Goal: Register for event/course

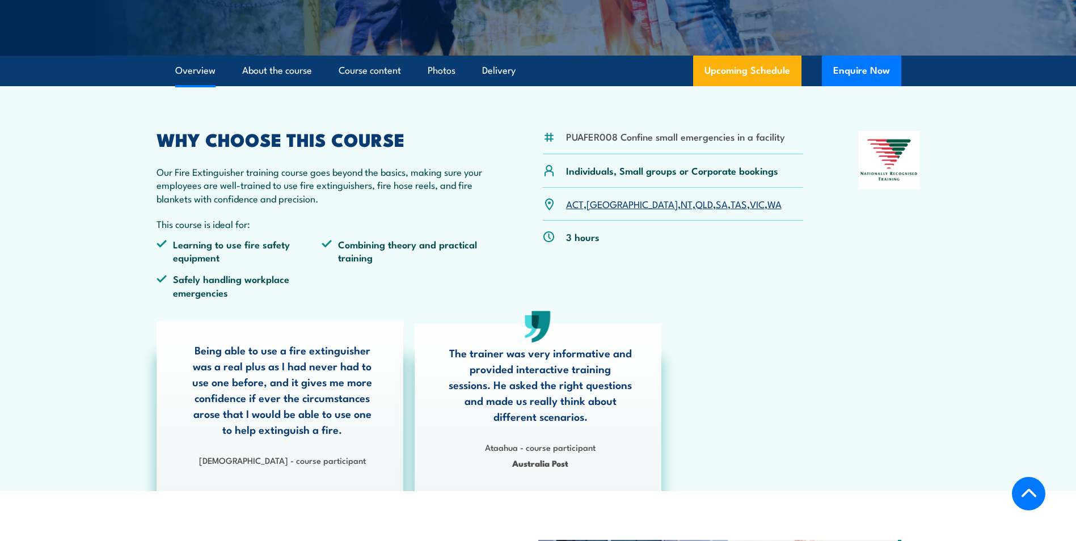
scroll to position [284, 0]
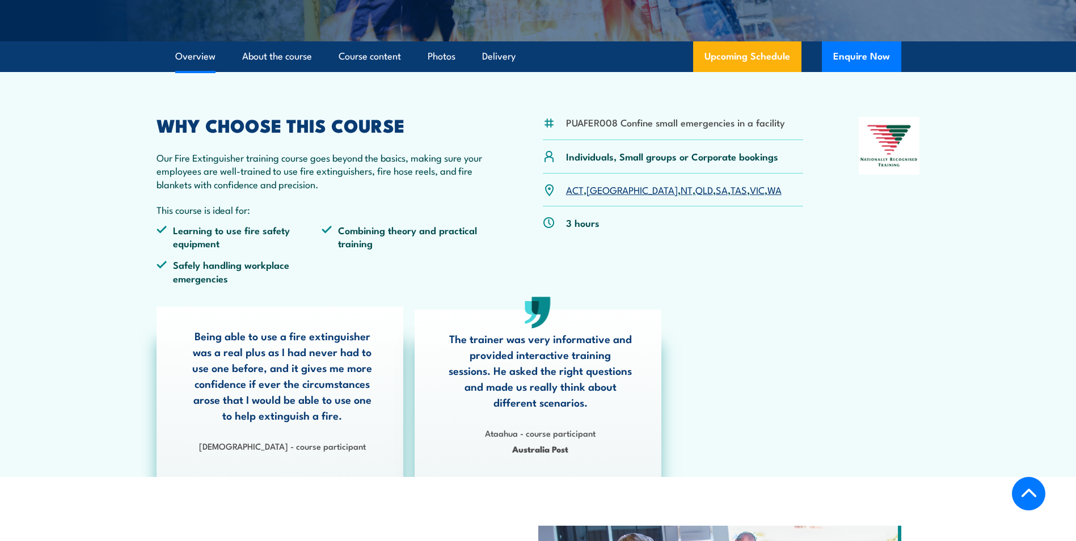
click at [681, 190] on link "NT" at bounding box center [687, 190] width 12 height 14
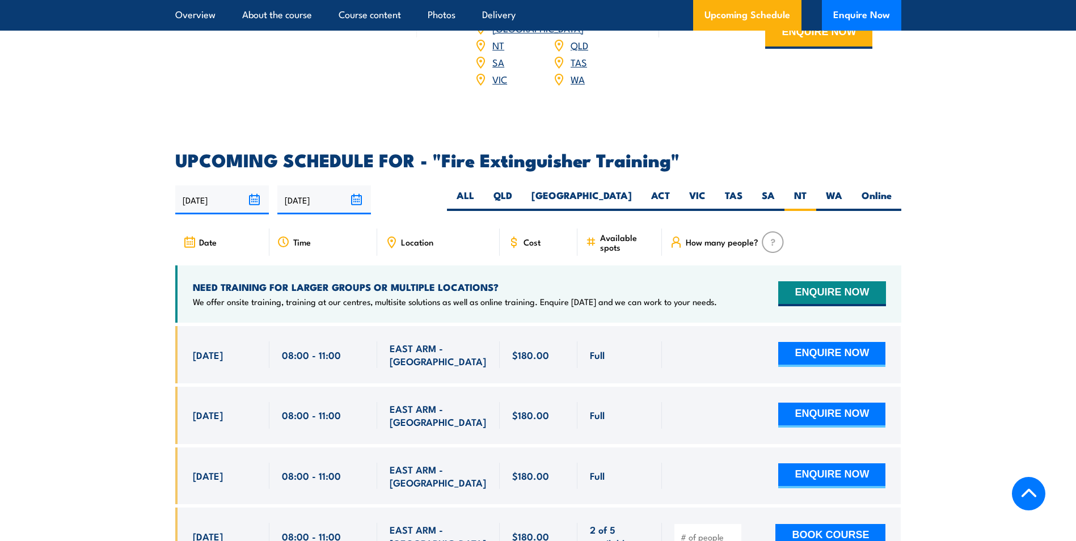
scroll to position [1904, 0]
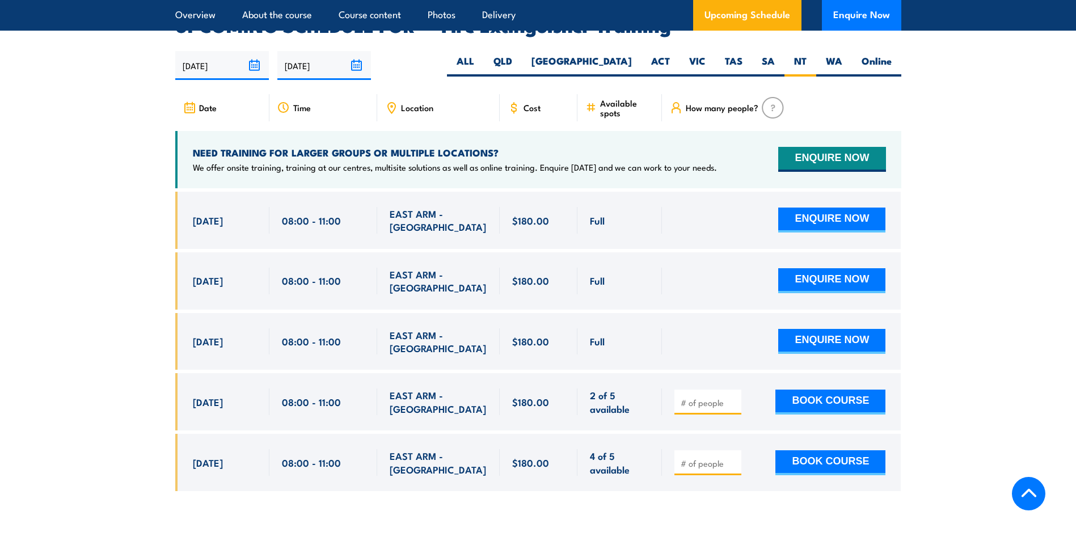
click at [698, 458] on input "number" at bounding box center [709, 463] width 57 height 11
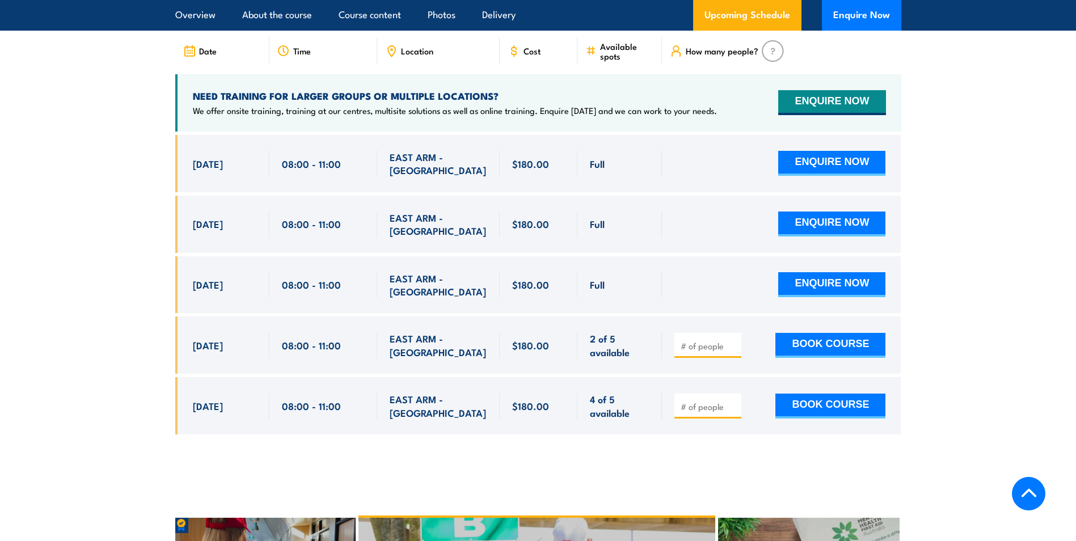
scroll to position [1734, 0]
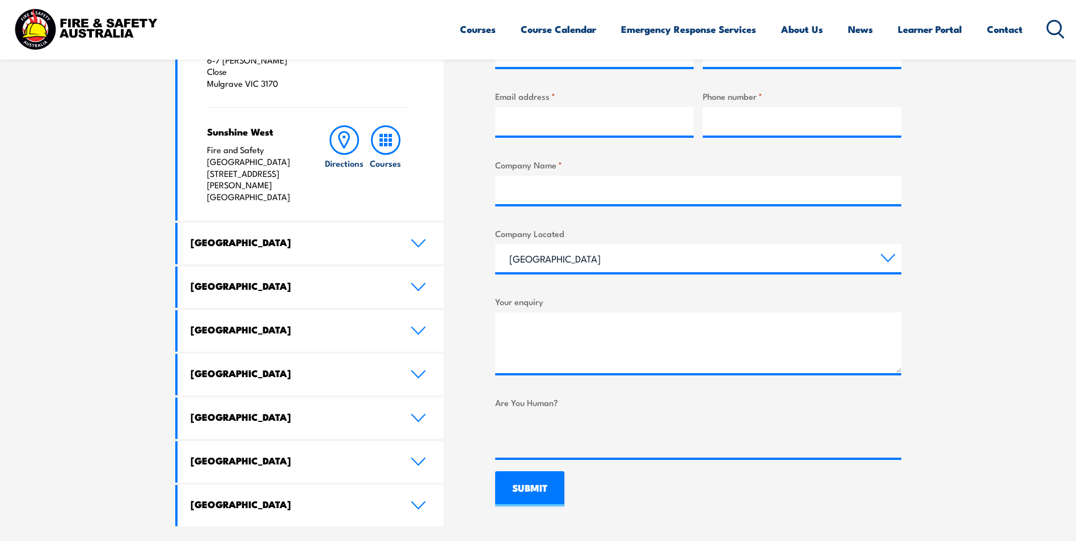
scroll to position [511, 0]
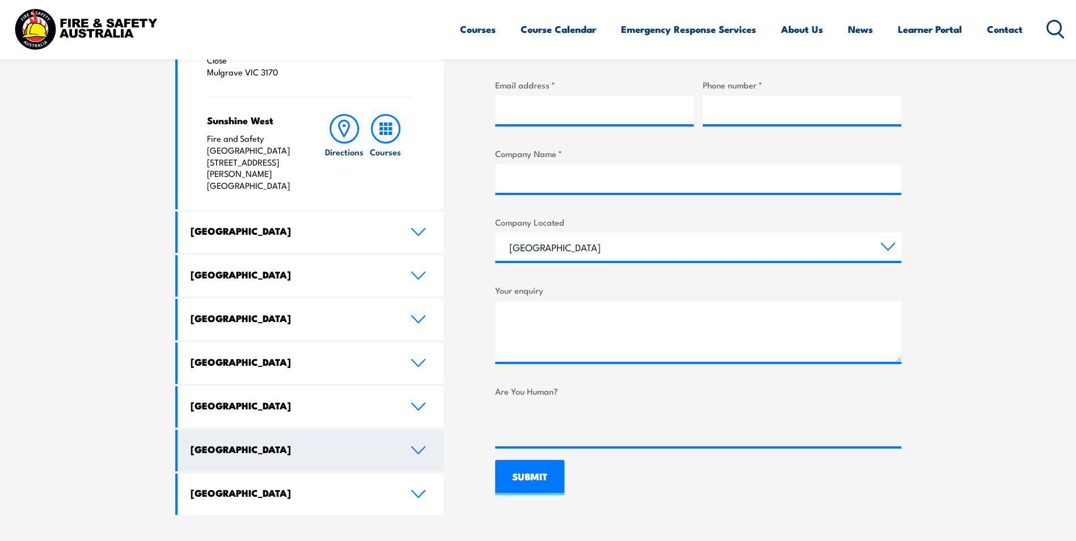
click at [417, 430] on link "Northern Territory" at bounding box center [311, 450] width 267 height 41
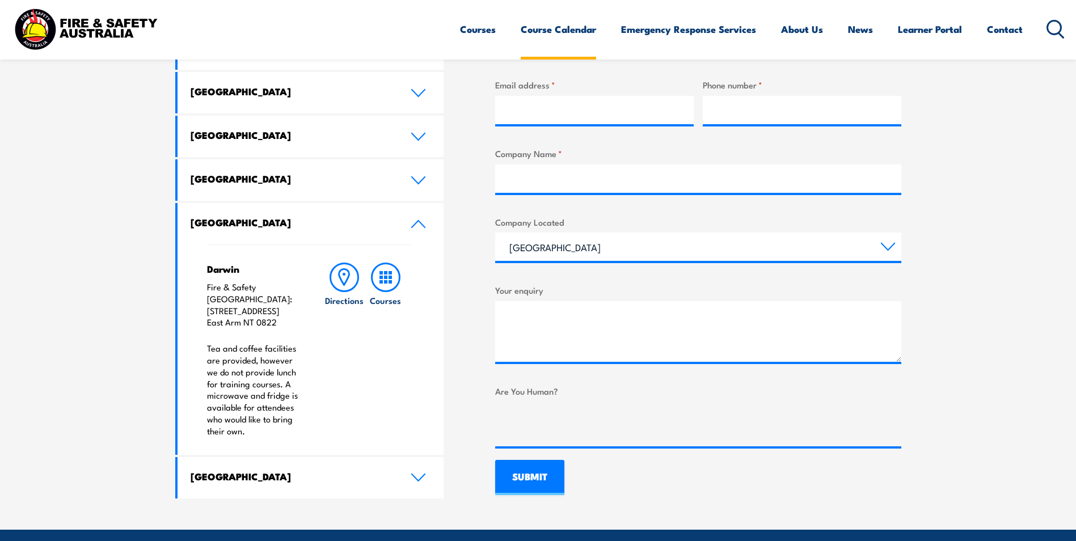
click at [549, 29] on link "Course Calendar" at bounding box center [558, 29] width 75 height 30
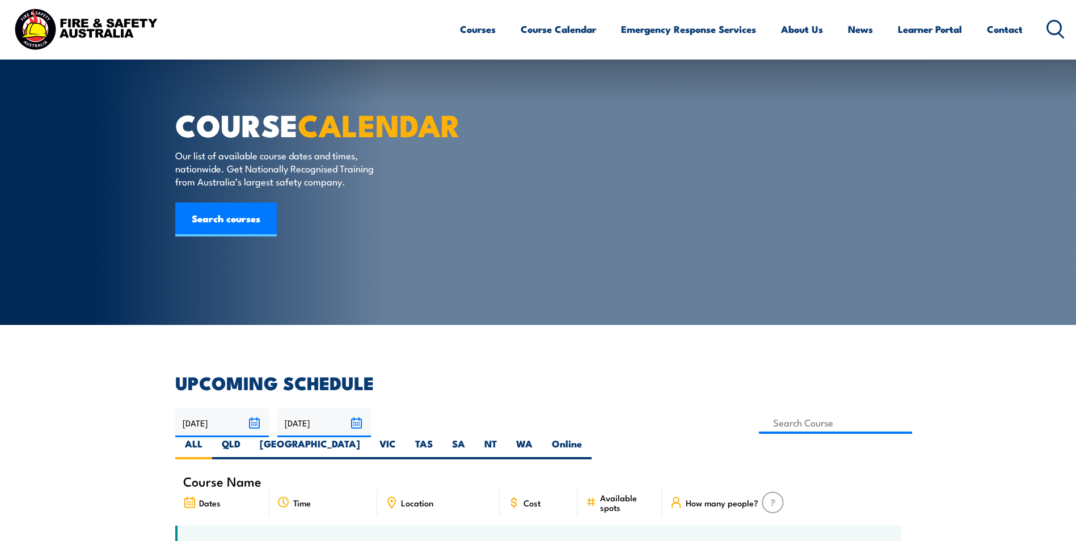
scroll to position [284, 0]
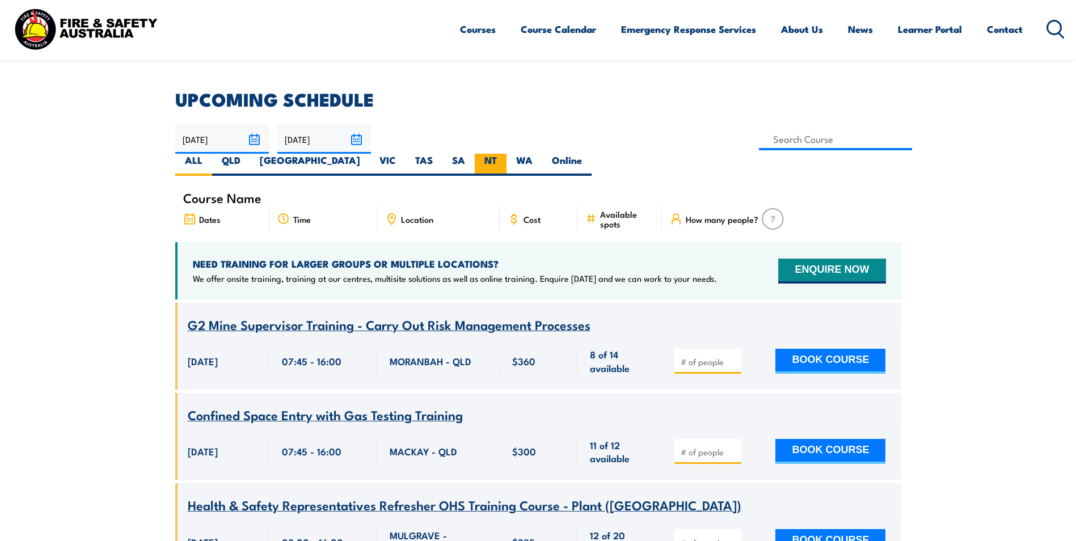
click at [507, 154] on label "NT" at bounding box center [491, 165] width 32 height 22
click at [504, 154] on input "NT" at bounding box center [500, 157] width 7 height 7
radio input "true"
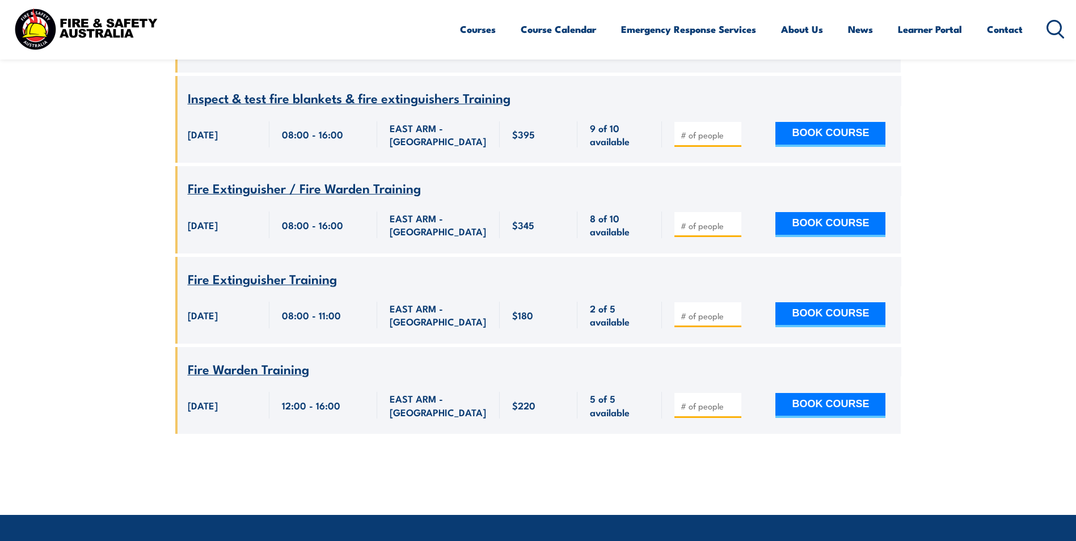
scroll to position [3495, 0]
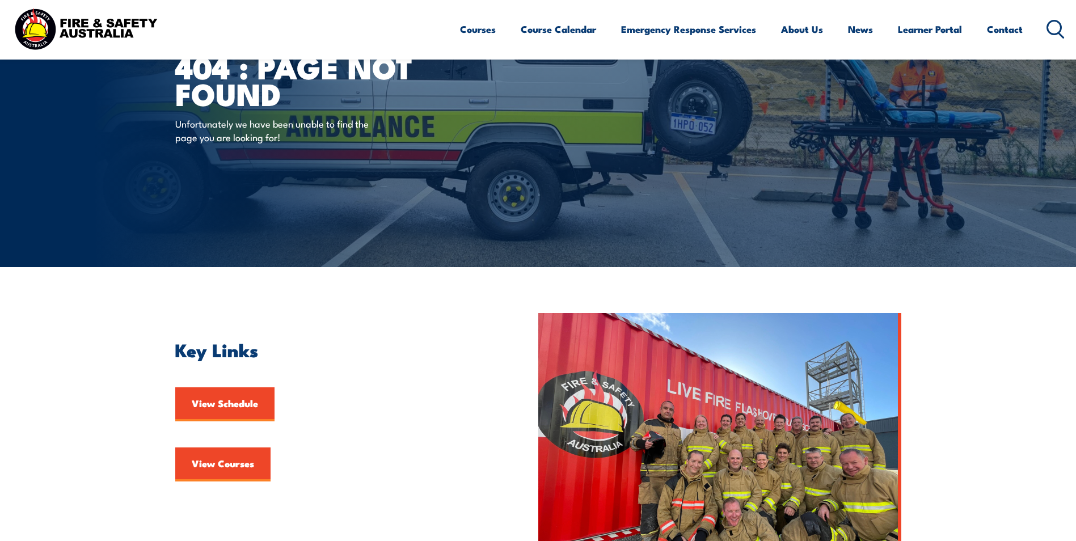
scroll to position [57, 0]
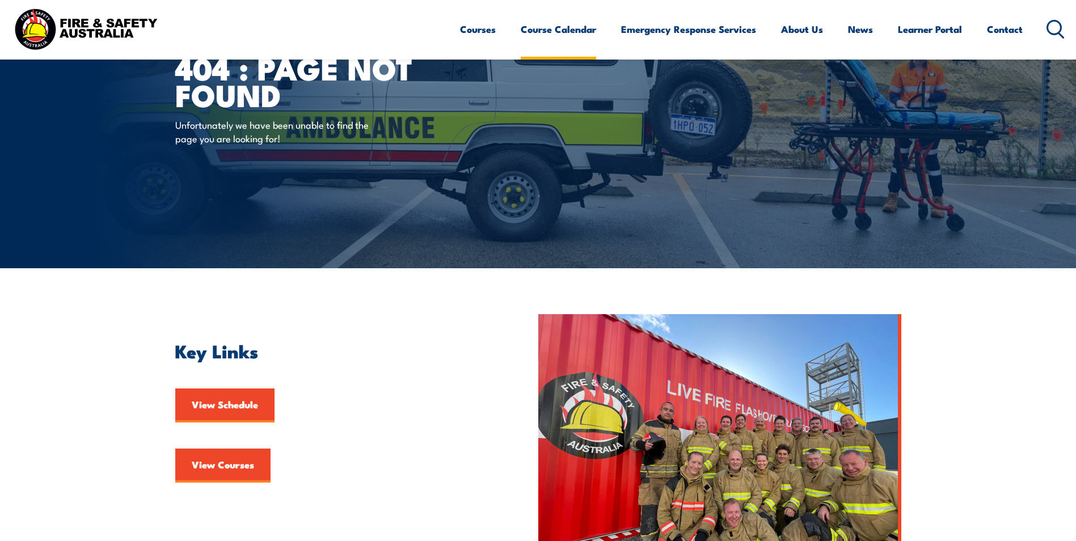
click at [553, 30] on link "Course Calendar" at bounding box center [558, 29] width 75 height 30
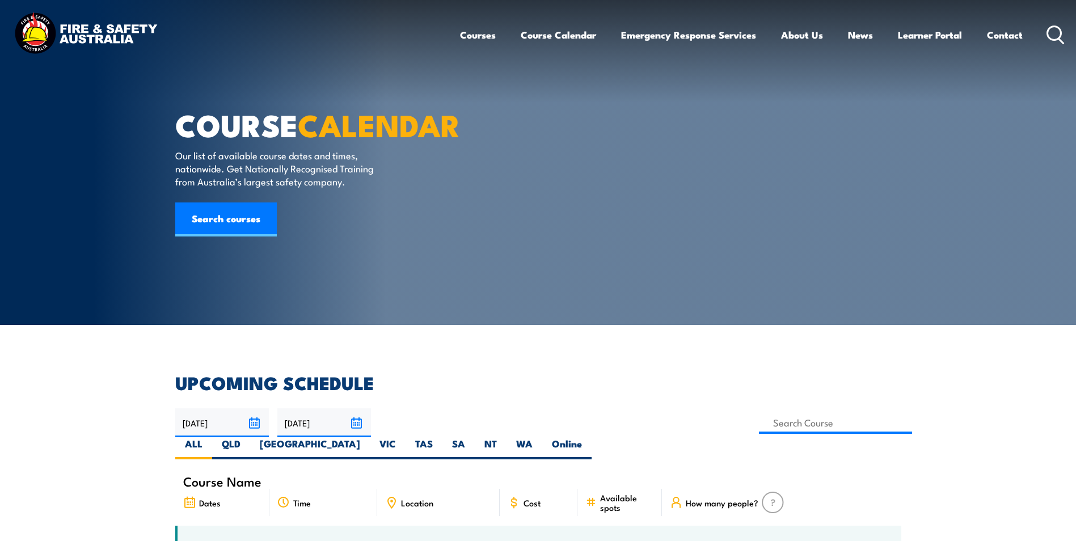
click at [563, 35] on link "Course Calendar" at bounding box center [558, 35] width 75 height 30
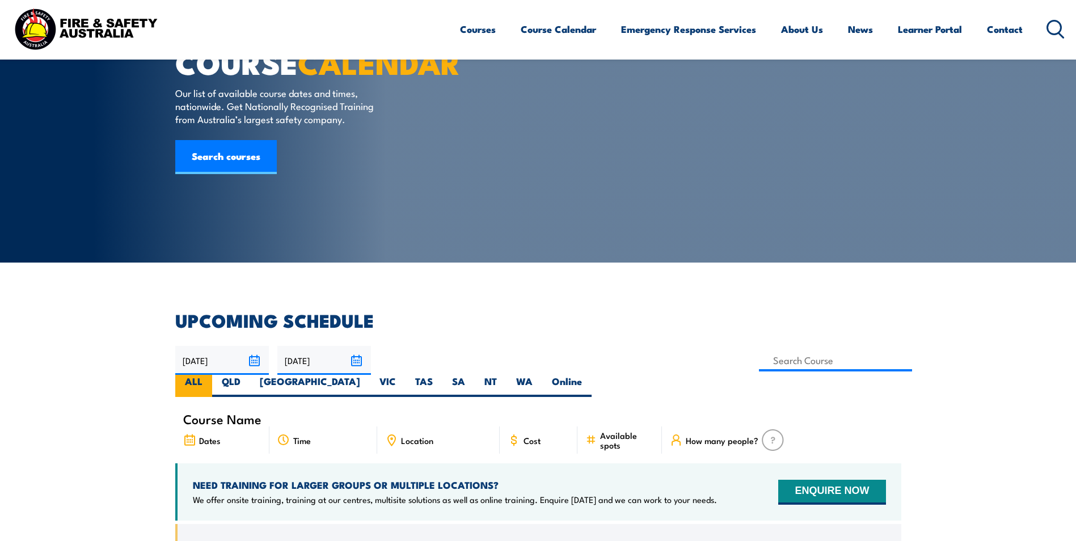
scroll to position [113, 0]
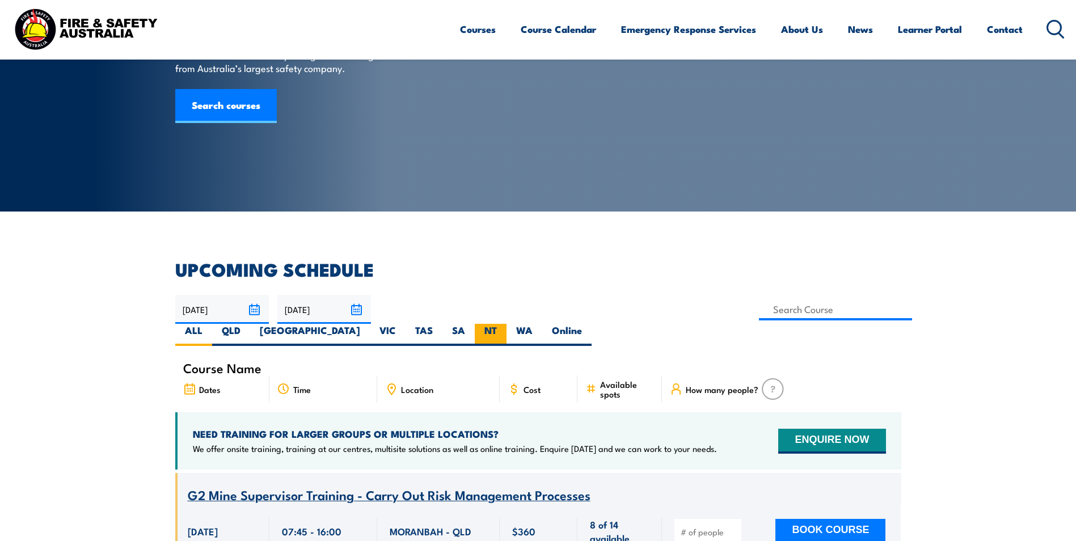
click at [507, 324] on label "NT" at bounding box center [491, 335] width 32 height 22
click at [504, 324] on input "NT" at bounding box center [500, 327] width 7 height 7
radio input "true"
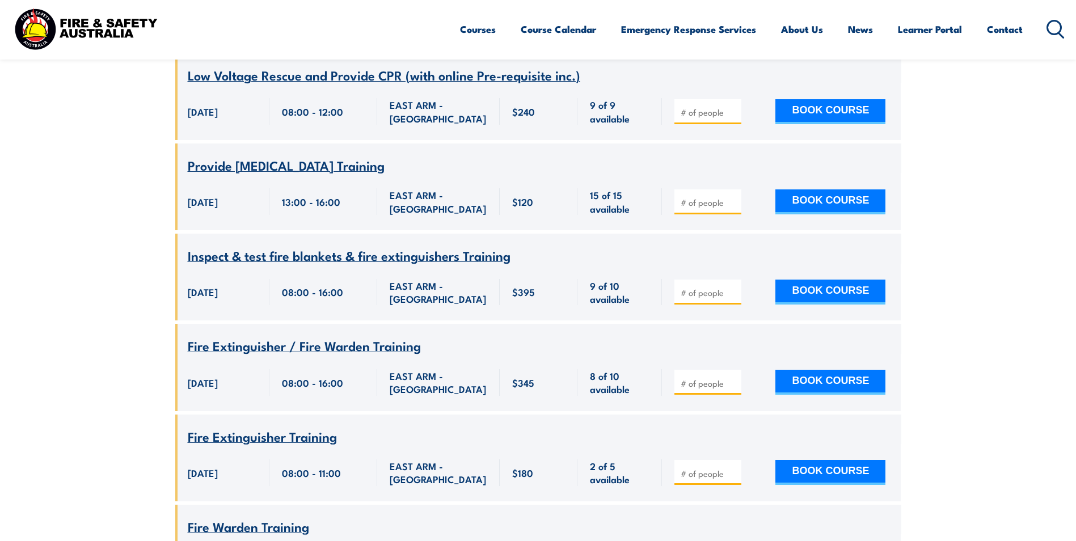
scroll to position [3438, 0]
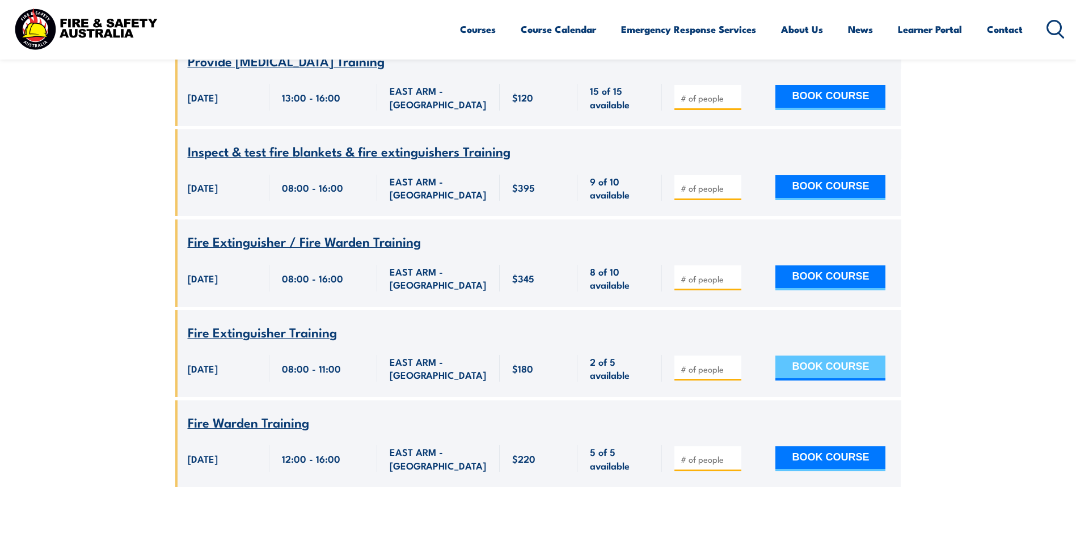
click at [835, 371] on button "BOOK COURSE" at bounding box center [831, 368] width 110 height 25
type input "1"
click at [697, 410] on div "Course Name Fire Warden Training" at bounding box center [538, 416] width 726 height 30
click at [826, 371] on button "BOOK COURSE" at bounding box center [831, 368] width 110 height 25
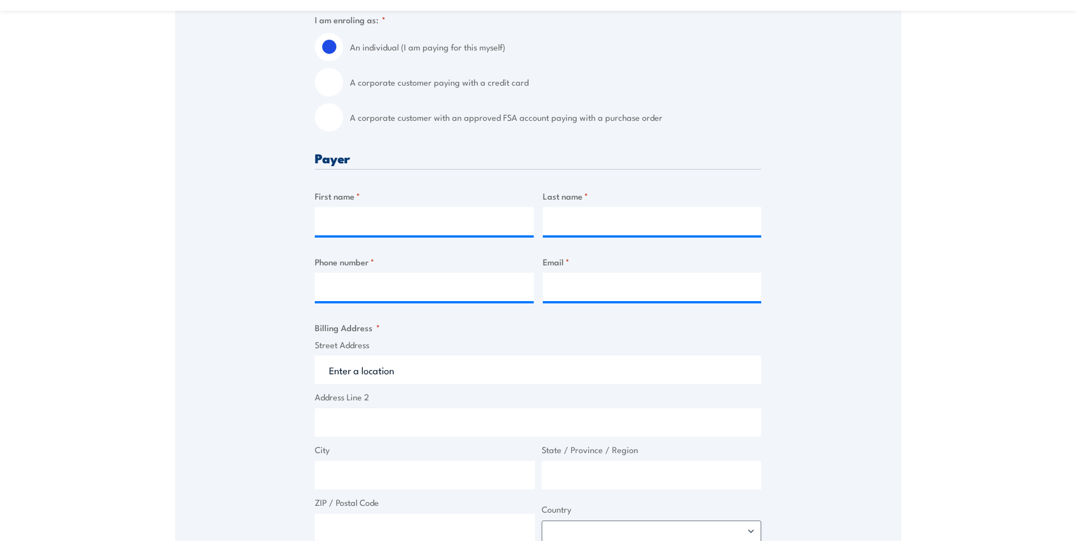
scroll to position [284, 0]
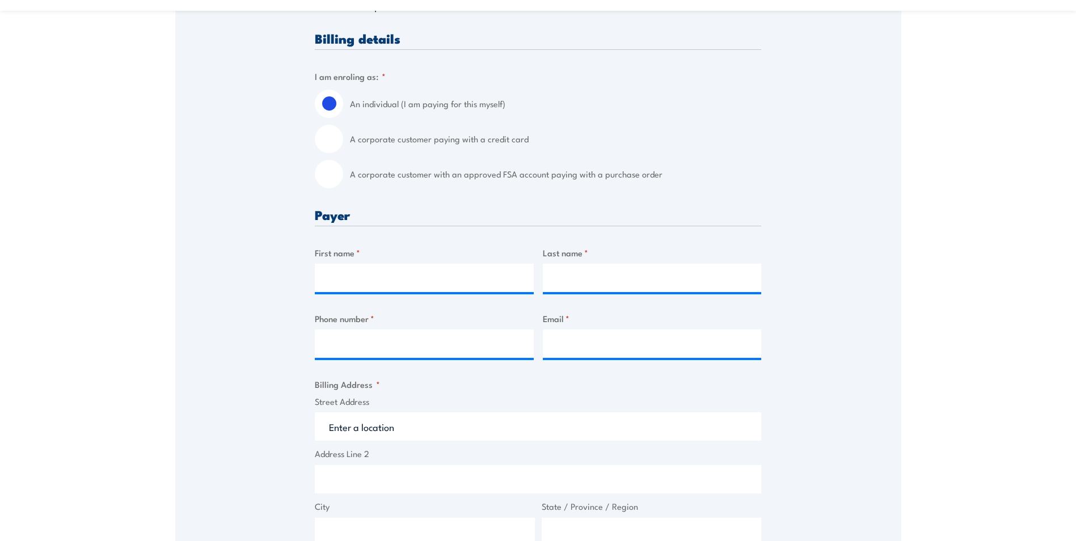
drag, startPoint x: 391, startPoint y: 258, endPoint x: 272, endPoint y: 329, distance: 138.7
click at [272, 329] on div "Speak to a specialist CALL [PHONE_NUMBER] CALL [PHONE_NUMBER] " * " indicates r…" at bounding box center [538, 408] width 726 height 991
click at [348, 282] on input "First name *" at bounding box center [424, 278] width 219 height 28
type input "[PERSON_NAME]"
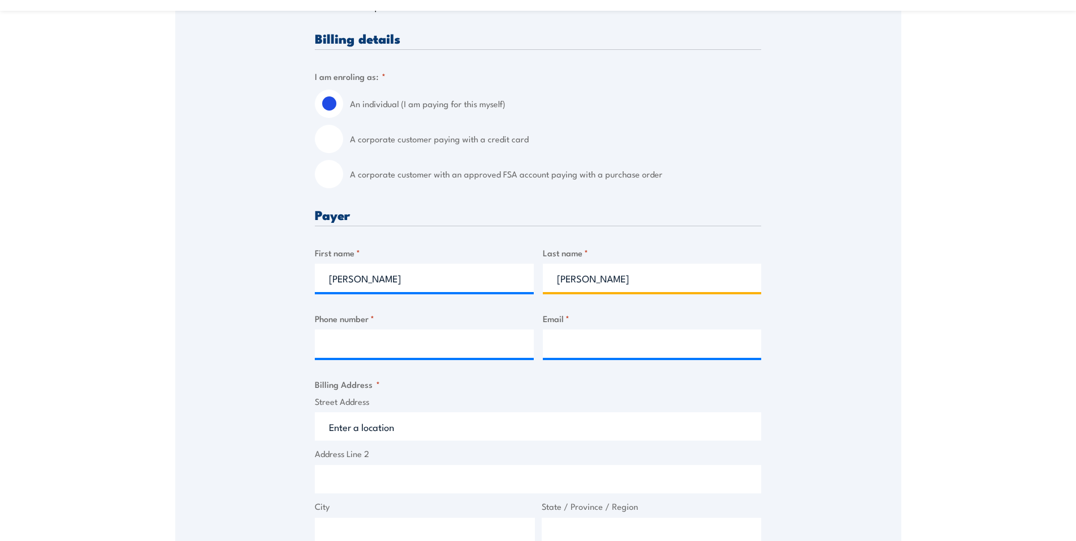
type input "[EMAIL_ADDRESS][DOMAIN_NAME]"
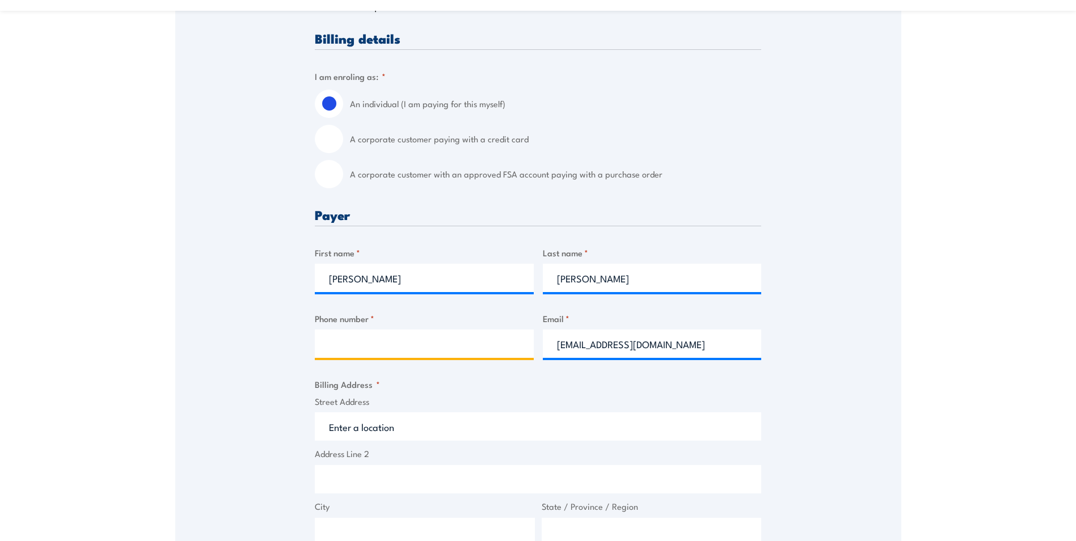
click at [341, 348] on input "Phone number *" at bounding box center [424, 344] width 219 height 28
type input "0402772965"
click at [272, 405] on div "Speak to a specialist CALL [PHONE_NUMBER] CALL [PHONE_NUMBER] " * " indicates r…" at bounding box center [538, 408] width 726 height 991
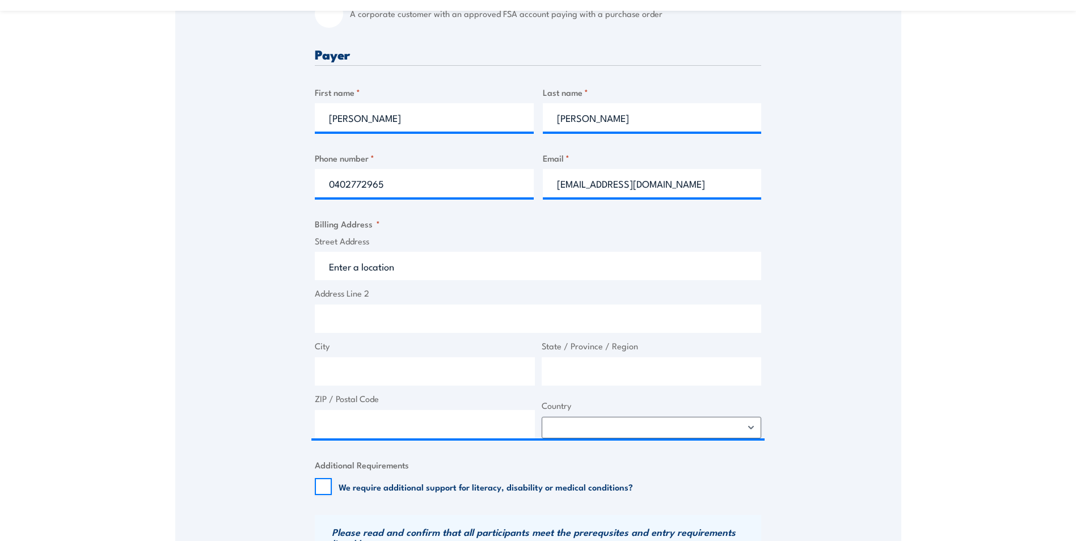
scroll to position [454, 0]
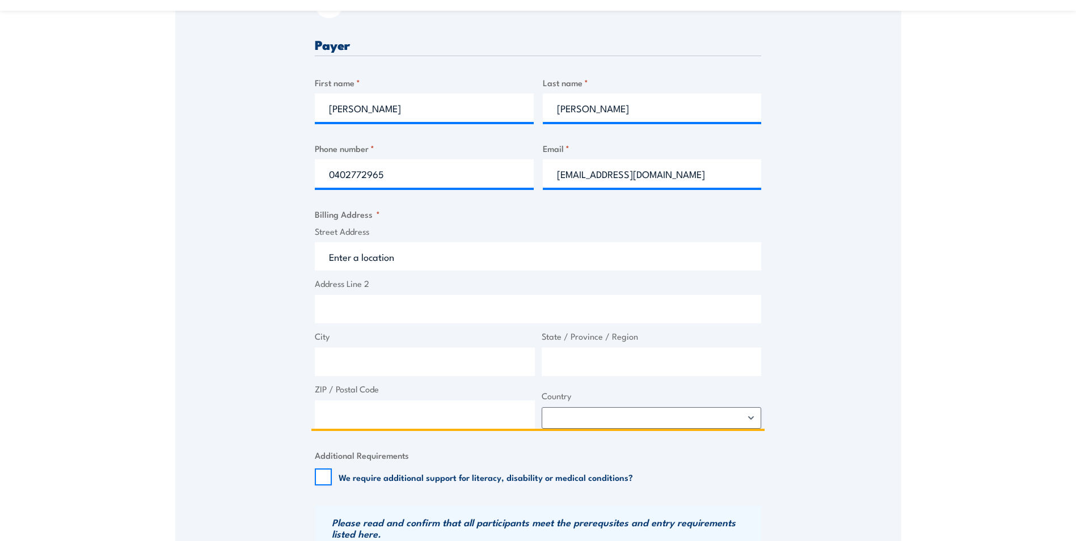
click at [376, 251] on input "Street Address" at bounding box center [538, 256] width 447 height 28
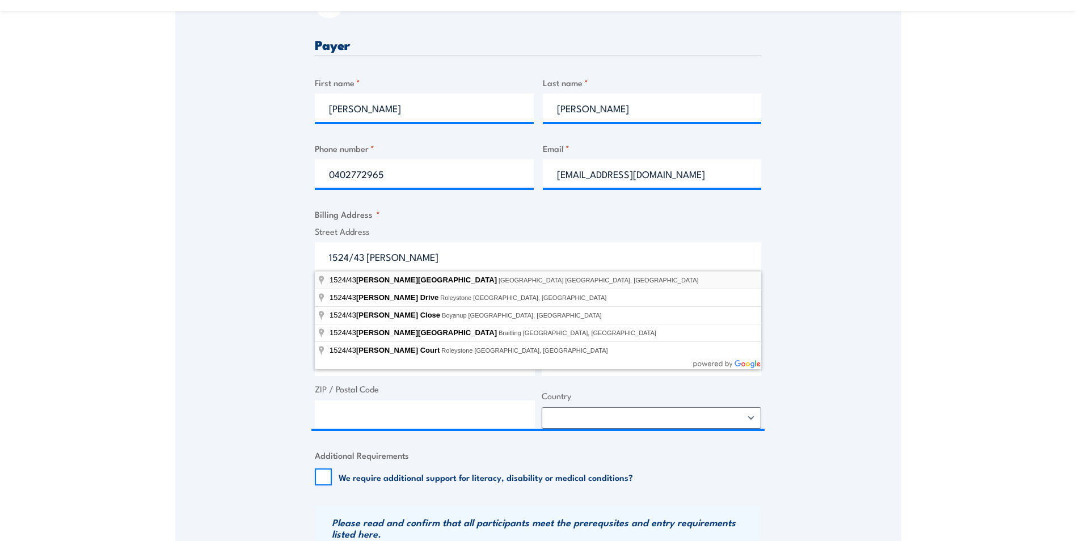
type input "[STREET_ADDRESS][PERSON_NAME]"
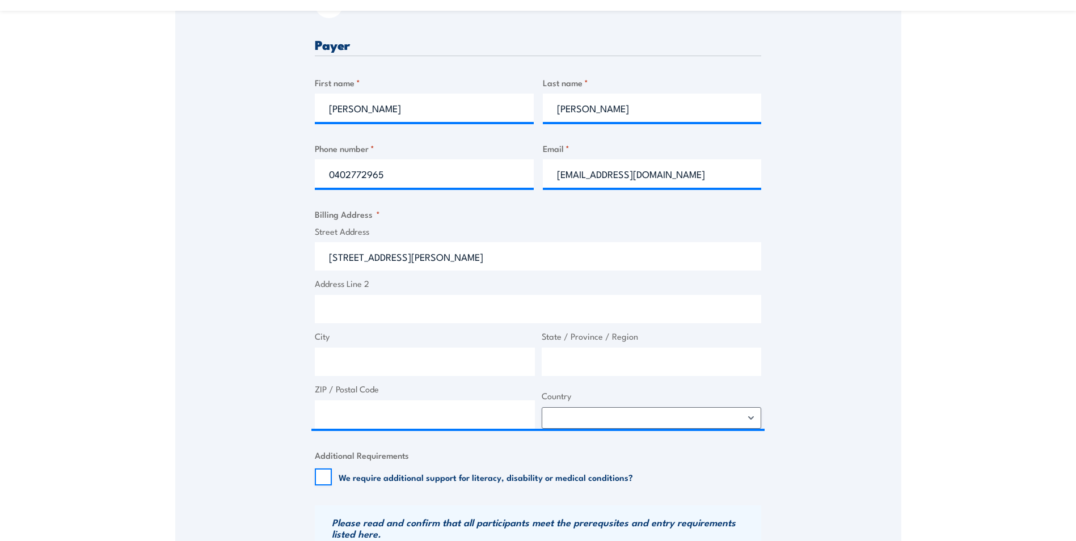
type input "[STREET_ADDRESS][PERSON_NAME]"
type input "[GEOGRAPHIC_DATA]"
type input "0800"
select select "[GEOGRAPHIC_DATA]"
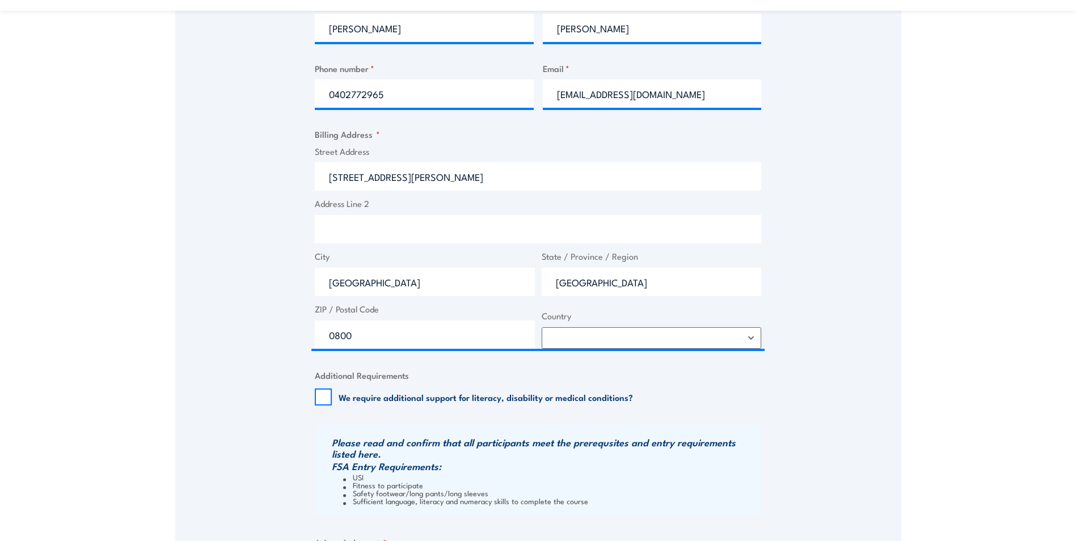
scroll to position [681, 0]
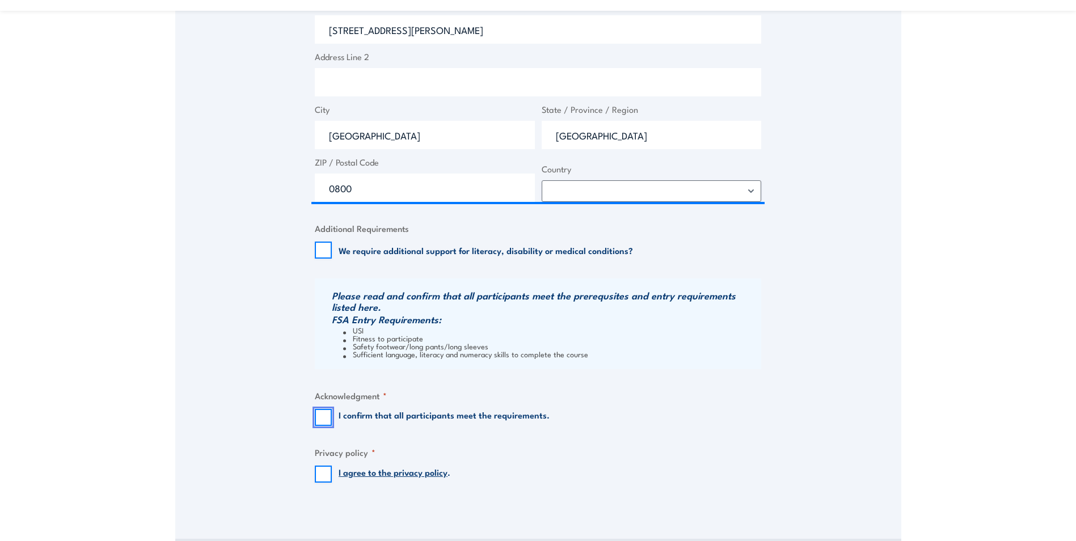
click at [326, 419] on input "I confirm that all participants meet the requirements." at bounding box center [323, 417] width 17 height 17
checkbox input "true"
click at [321, 475] on input "I agree to the privacy policy ." at bounding box center [323, 474] width 17 height 17
checkbox input "true"
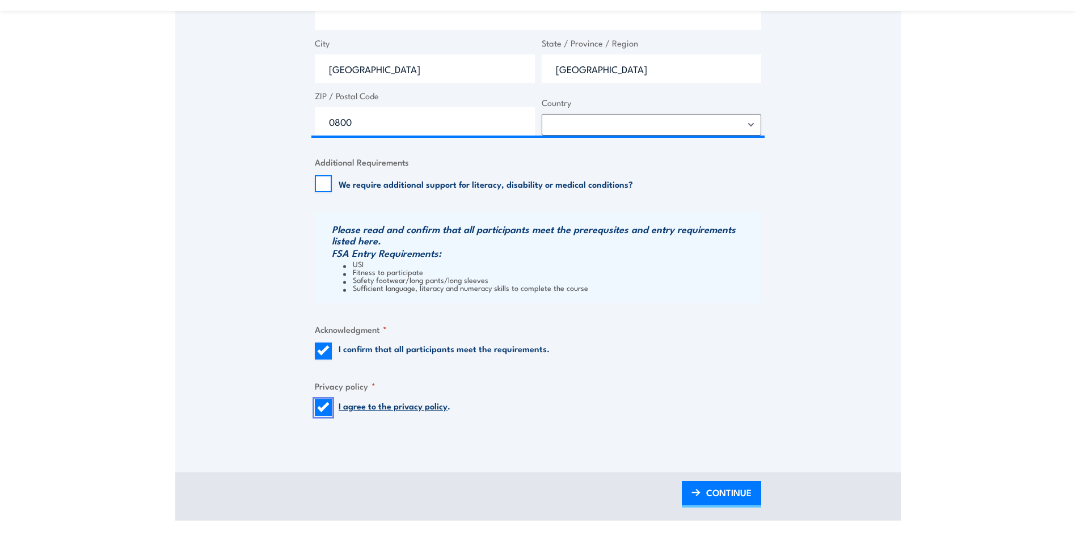
scroll to position [851, 0]
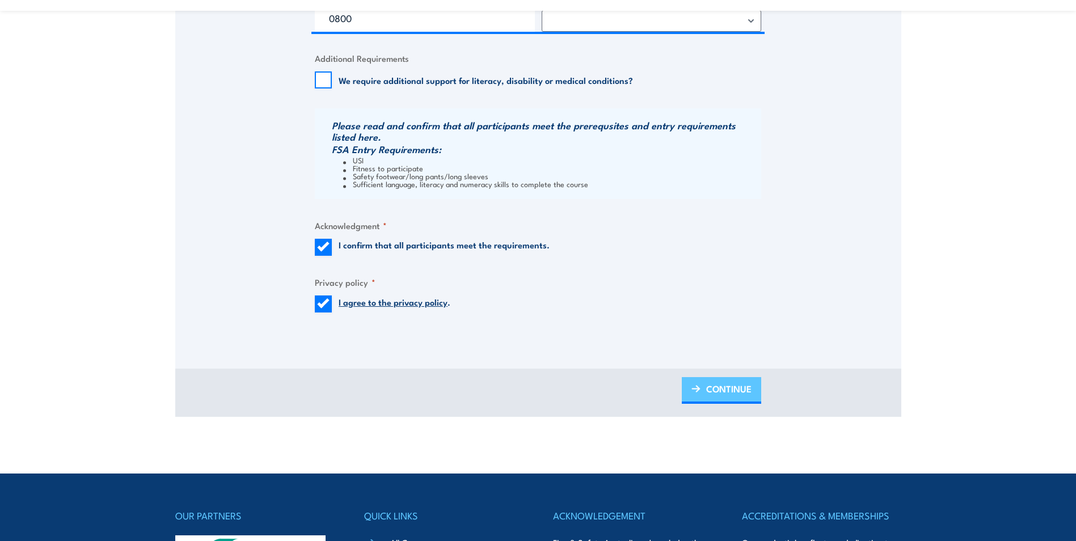
click at [743, 386] on span "CONTINUE" at bounding box center [728, 389] width 45 height 30
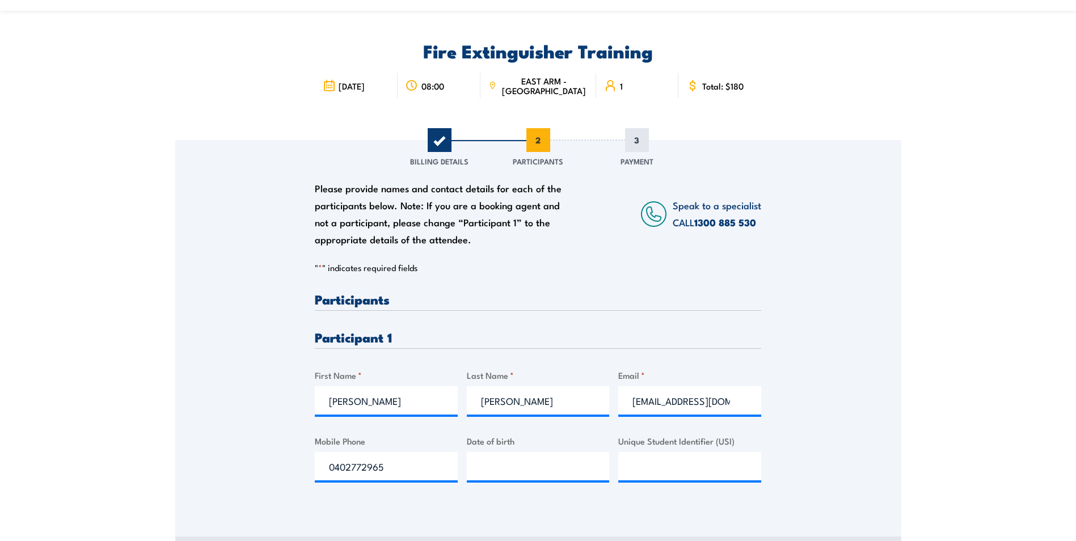
scroll to position [227, 0]
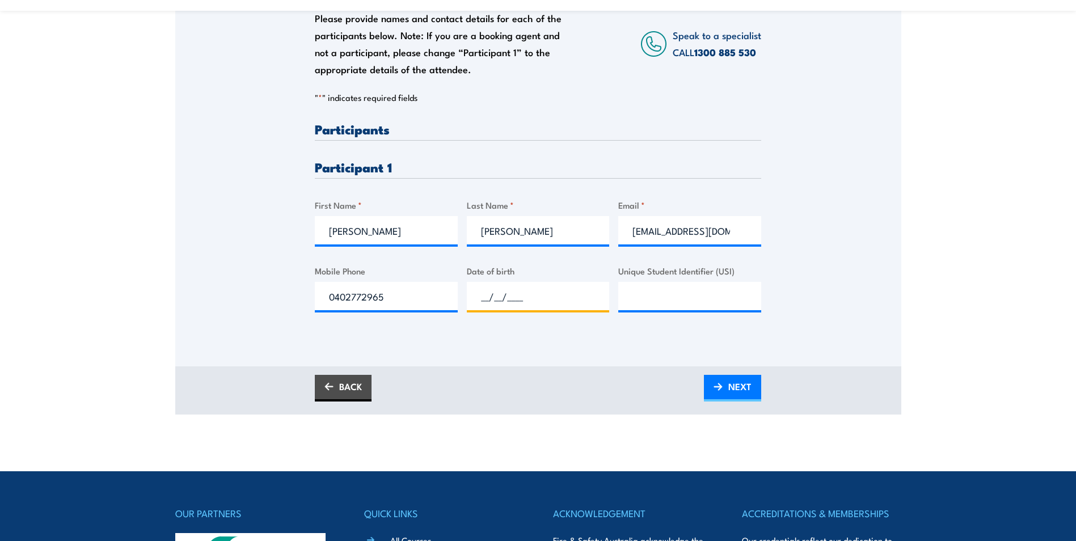
click at [501, 290] on input "__/__/____" at bounding box center [538, 296] width 143 height 28
type input "[DATE]"
click at [727, 305] on input "Unique Student Identifier (USI)" at bounding box center [689, 296] width 143 height 28
paste input "E3ZBET63UJ"
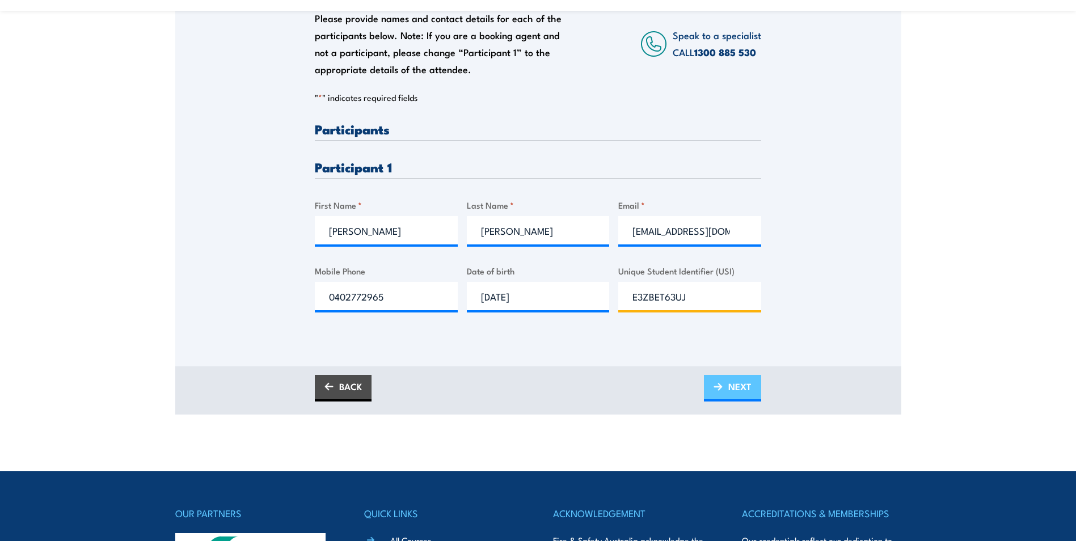
type input "E3ZBET63UJ"
click at [738, 392] on span "NEXT" at bounding box center [740, 387] width 23 height 30
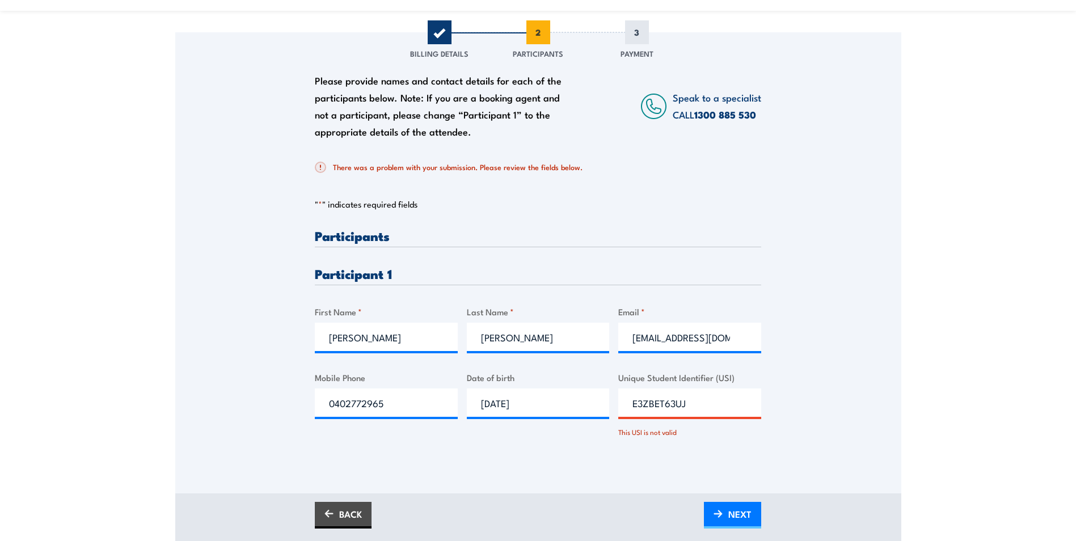
scroll to position [170, 0]
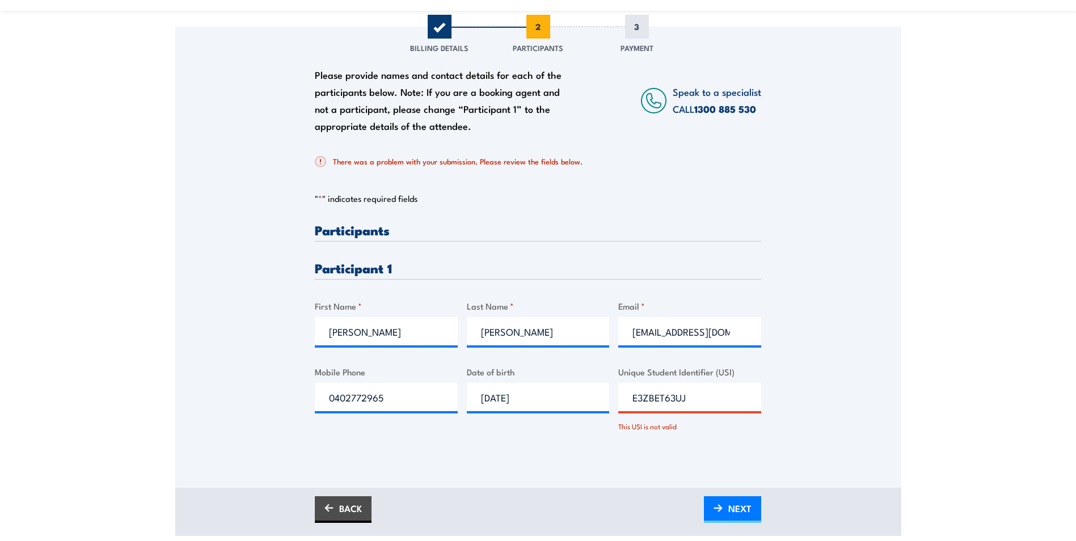
drag, startPoint x: 705, startPoint y: 402, endPoint x: 566, endPoint y: 404, distance: 139.0
click at [566, 404] on div "Please provide names and contact details for each of the participants below. No…" at bounding box center [538, 338] width 447 height 228
type input "E3ZBET63UJ"
click at [735, 512] on span "NEXT" at bounding box center [740, 509] width 23 height 30
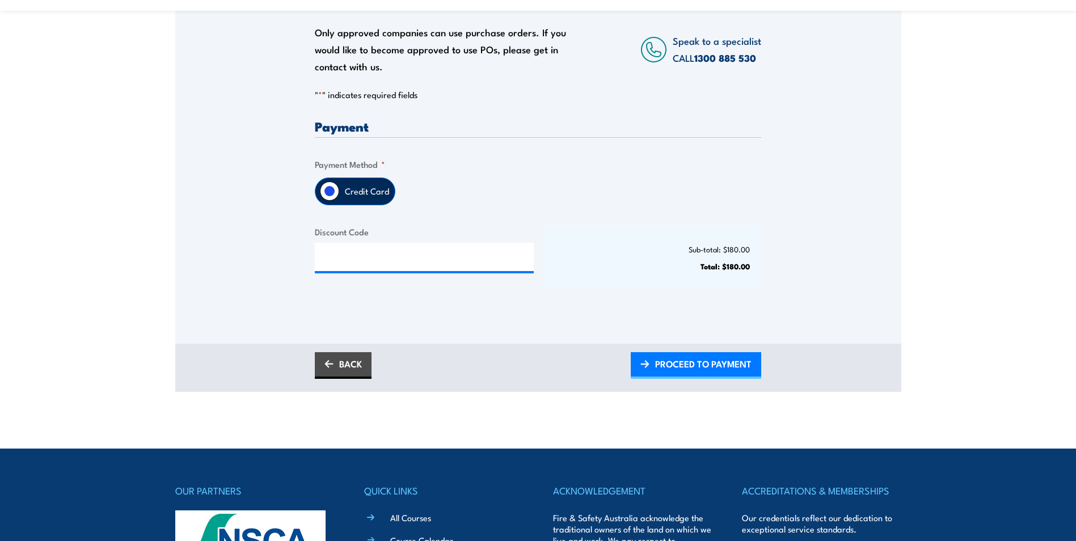
scroll to position [284, 0]
